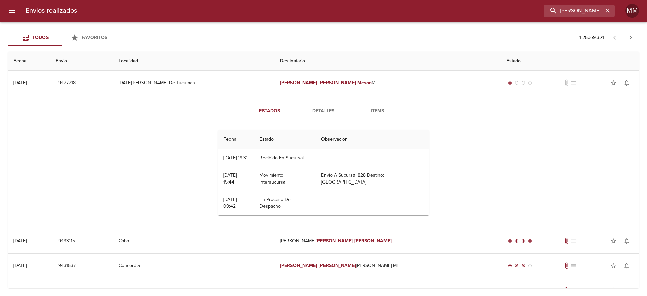
click at [572, 16] on input "DANIEL EDUARDO MESON ML" at bounding box center [573, 11] width 59 height 12
drag, startPoint x: 0, startPoint y: 0, endPoint x: 572, endPoint y: 16, distance: 571.9
click at [572, 16] on input "DANIEL EDUARDO MESON ML" at bounding box center [573, 11] width 59 height 12
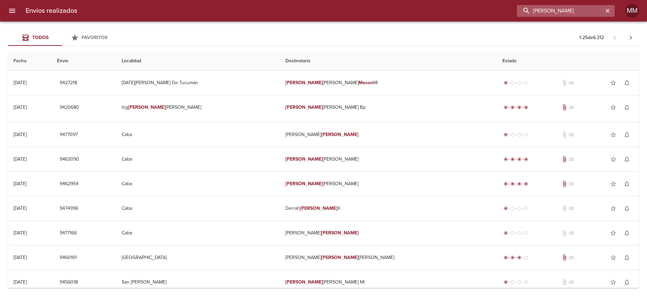
click at [558, 8] on input "Meson Daniel" at bounding box center [560, 11] width 86 height 12
paste input "DANIEL EDUARDO MESON ML"
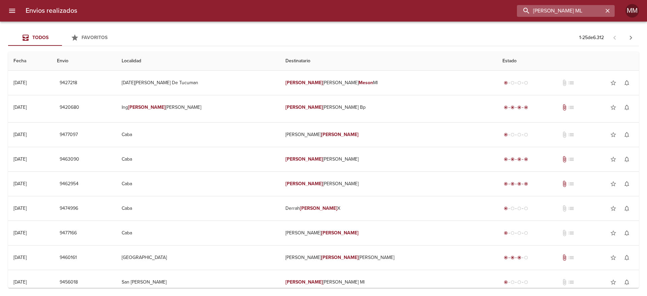
type input "DANIEL EDUARDO MESON ML"
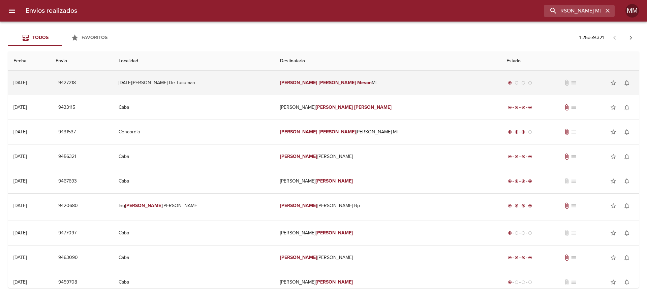
click at [320, 78] on td "Daniel Eduardo Meson Ml" at bounding box center [388, 83] width 226 height 24
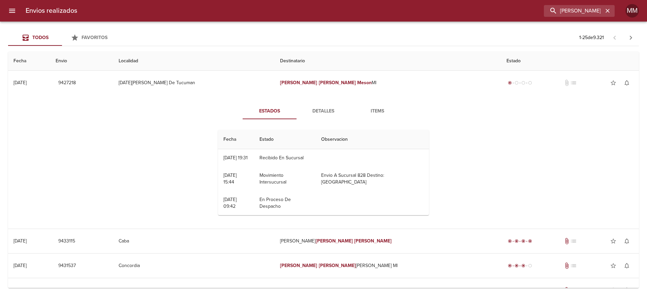
click at [315, 108] on span "Detalles" at bounding box center [324, 111] width 46 height 8
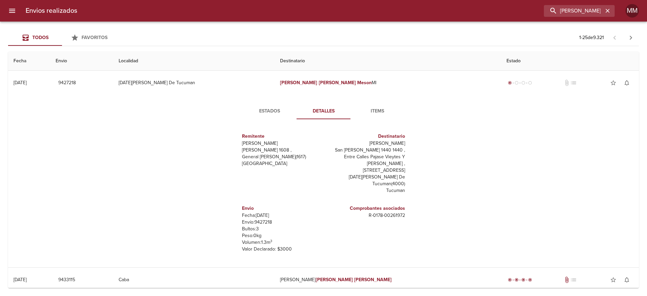
click at [257, 219] on p "Envío: 9427218" at bounding box center [281, 222] width 79 height 7
copy p "9427218"
drag, startPoint x: 355, startPoint y: 201, endPoint x: 403, endPoint y: 202, distance: 47.9
click at [403, 202] on div "Remitente Wamaro Tortuguitas Raul Soldi 1608 , General Pacheco ( 1617 ) Buenos …" at bounding box center [324, 192] width 186 height 135
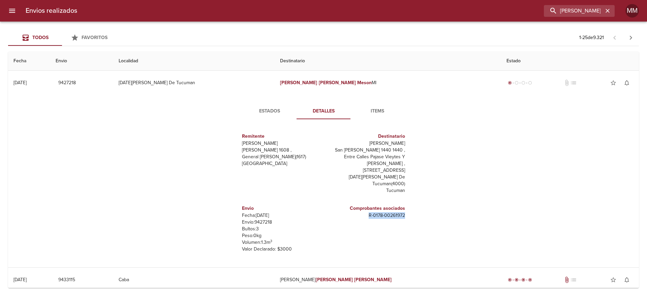
copy p "R - 0178 - 00261972"
drag, startPoint x: 357, startPoint y: 144, endPoint x: 404, endPoint y: 144, distance: 47.5
click at [404, 144] on div "Remitente Wamaro Tortuguitas Raul Soldi 1608 , General Pacheco ( 1617 ) Buenos …" at bounding box center [324, 192] width 186 height 135
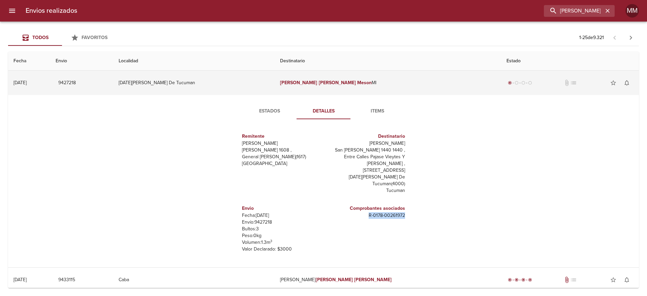
copy p "Daniel Eduardo Meson Ml"
